Goal: Check status: Check status

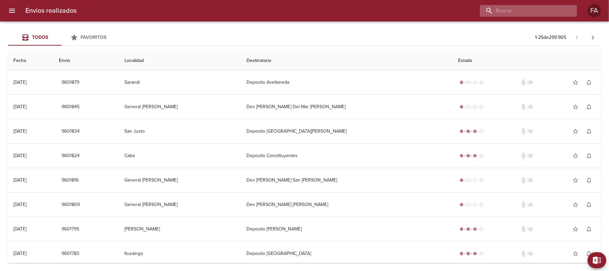
click at [545, 9] on input "buscar" at bounding box center [523, 11] width 86 height 12
paste input "INTERREDES SA"
click at [545, 9] on input "INTERREDES SA" at bounding box center [523, 11] width 86 height 12
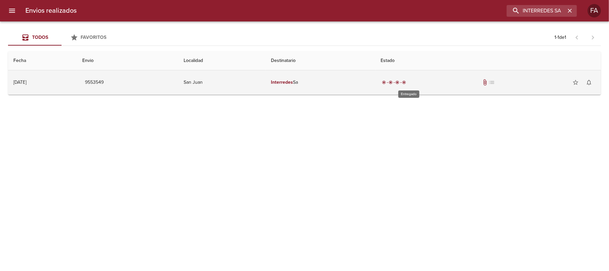
click at [400, 82] on span "radio_button_checked" at bounding box center [398, 82] width 4 height 4
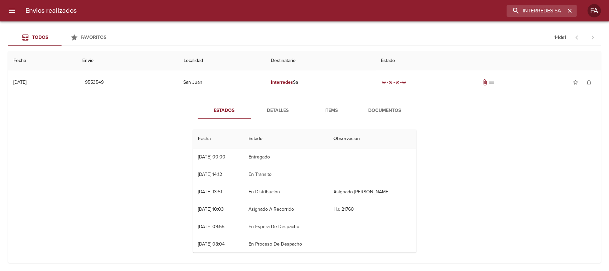
drag, startPoint x: 382, startPoint y: 99, endPoint x: 380, endPoint y: 107, distance: 8.2
click at [380, 107] on div "Estados Detalles Items Documentos Fecha Estado Observacion 10/09 [DATE] 00:00 E…" at bounding box center [304, 179] width 583 height 171
click at [380, 107] on span "Documentos" at bounding box center [385, 110] width 46 height 8
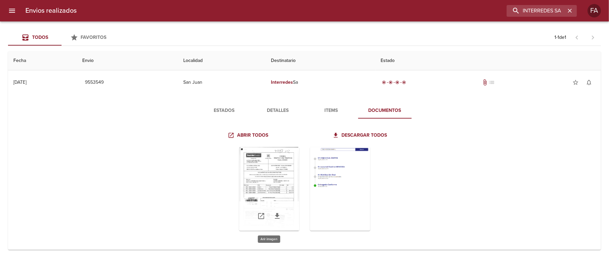
click at [290, 182] on div "Tabla de envíos del cliente" at bounding box center [269, 189] width 60 height 84
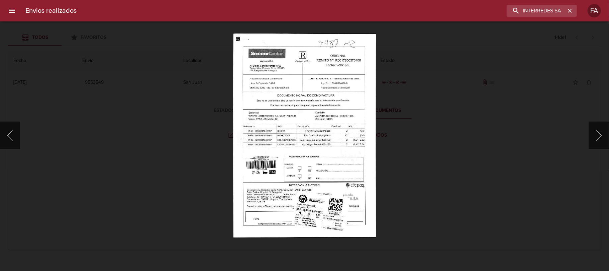
click at [290, 182] on img "Lightbox" at bounding box center [304, 135] width 143 height 204
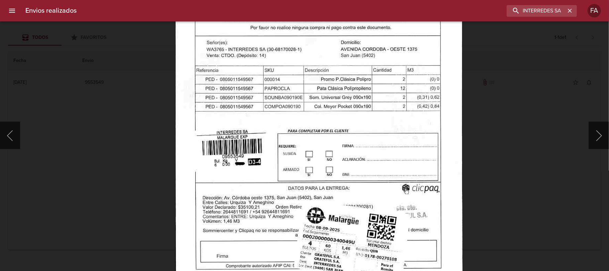
click at [290, 182] on img "Lightbox" at bounding box center [318, 89] width 287 height 410
click at [524, 8] on input "INTERREDES SA" at bounding box center [523, 11] width 86 height 12
drag, startPoint x: 524, startPoint y: 8, endPoint x: 609, endPoint y: 23, distance: 86.2
click at [609, 0] on body "Envios realizados INTERREDES SA FA Todos Favoritos 1 - 1 de 1 Fecha Envio Local…" at bounding box center [304, 0] width 609 height 0
paste input "[PERSON_NAME]"
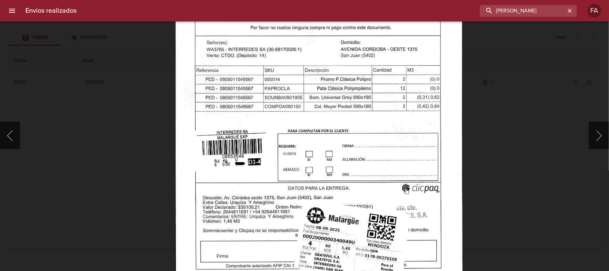
type input "[PERSON_NAME]"
